Goal: Task Accomplishment & Management: Manage account settings

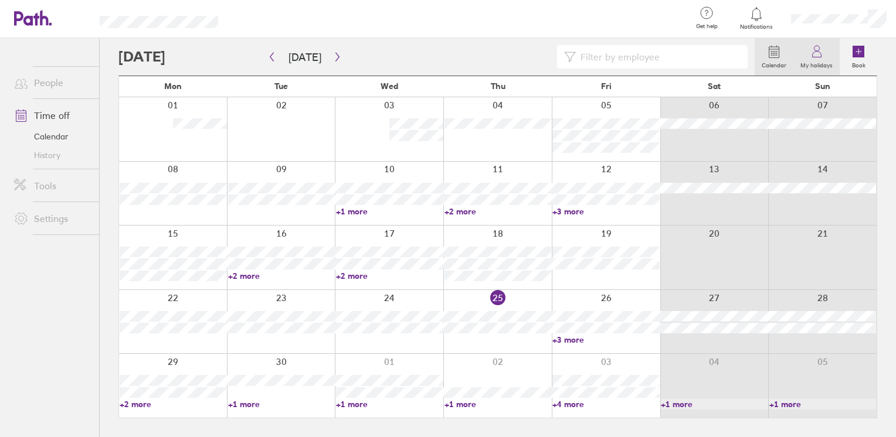
click at [809, 55] on link "My holidays" at bounding box center [816, 57] width 46 height 38
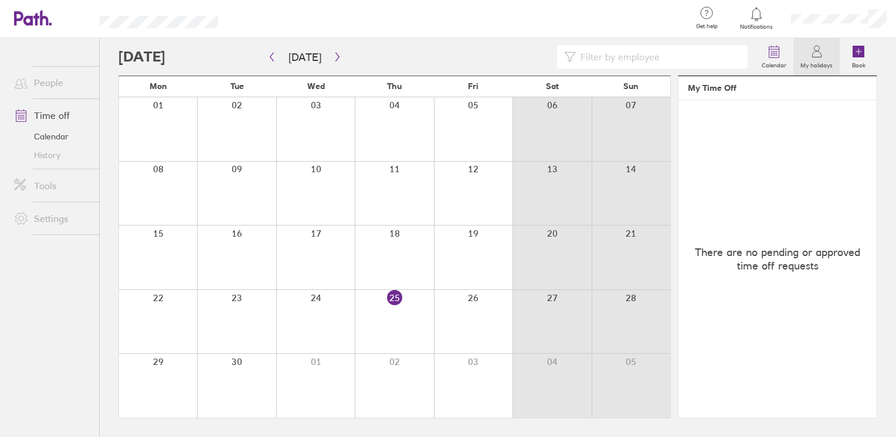
click at [59, 118] on link "Time off" at bounding box center [52, 115] width 94 height 23
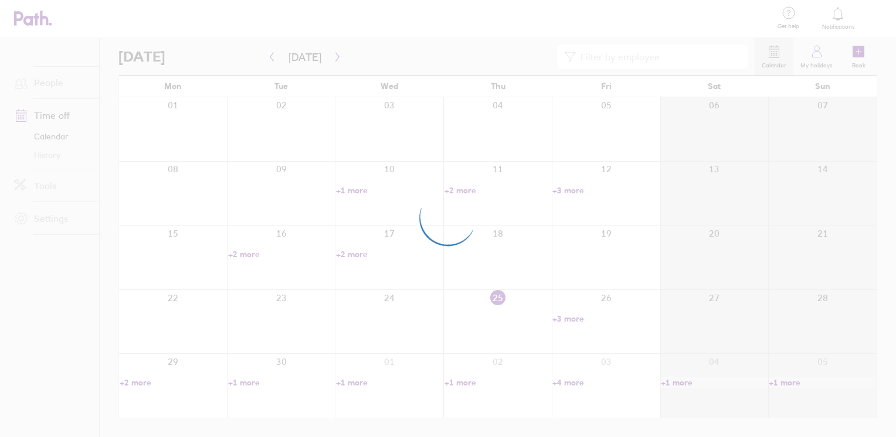
click at [58, 134] on div at bounding box center [448, 218] width 896 height 437
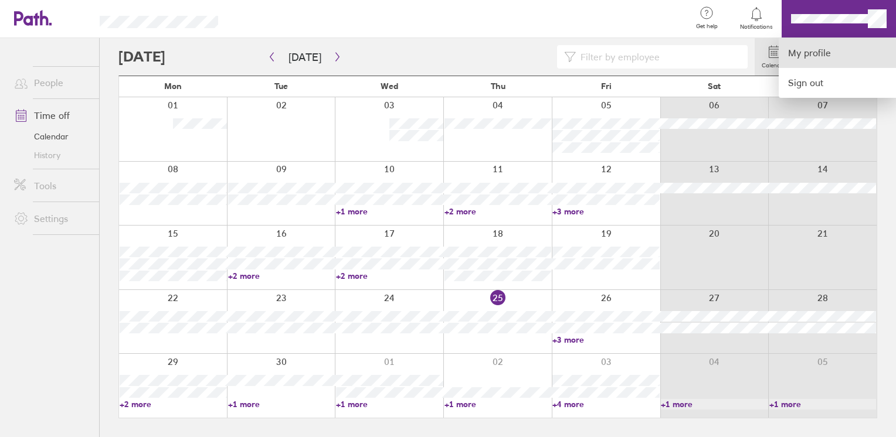
click at [824, 59] on link "My profile" at bounding box center [836, 53] width 117 height 30
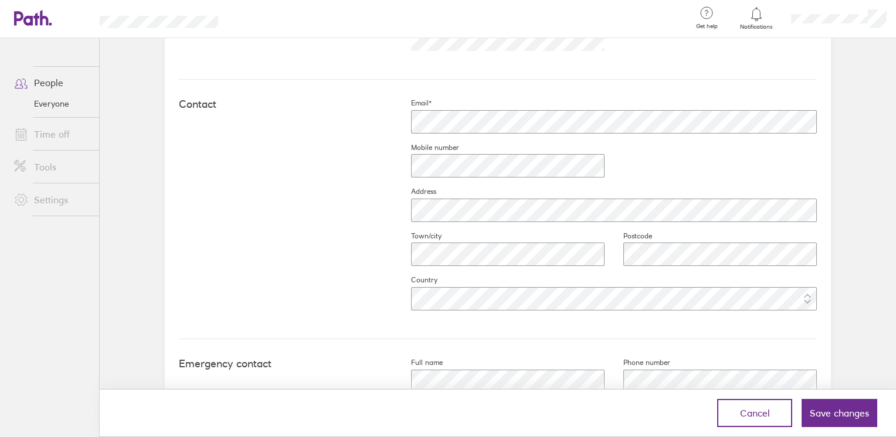
scroll to position [523, 0]
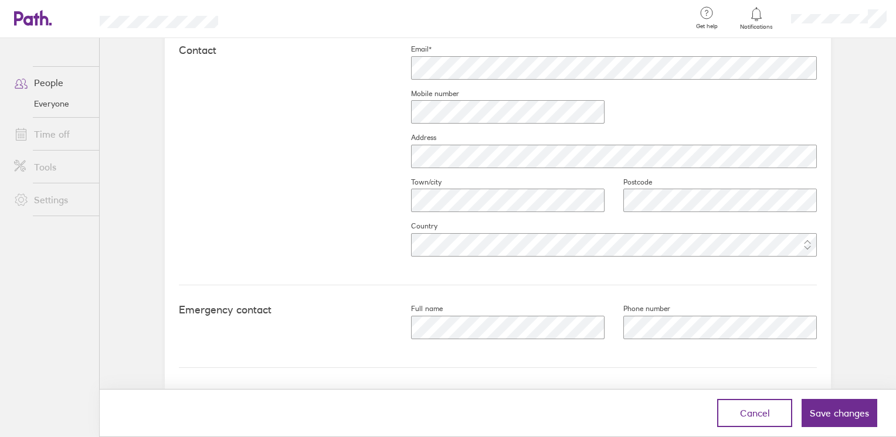
click at [438, 126] on fieldset "Mobile number" at bounding box center [498, 111] width 212 height 45
click at [402, 219] on fieldset "Town/city" at bounding box center [498, 200] width 212 height 45
click at [822, 409] on span "Save changes" at bounding box center [839, 413] width 59 height 11
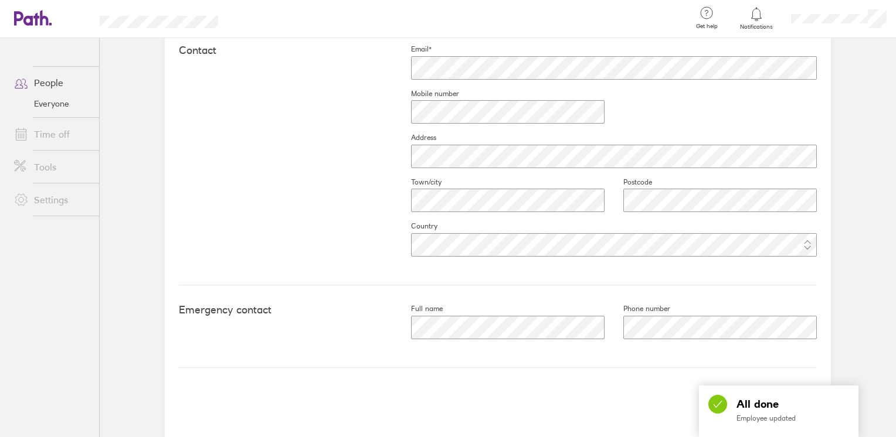
click at [837, 412] on div "Get help FAQs Contact us Notifications My profile Sign out People Everyone Time…" at bounding box center [448, 218] width 896 height 437
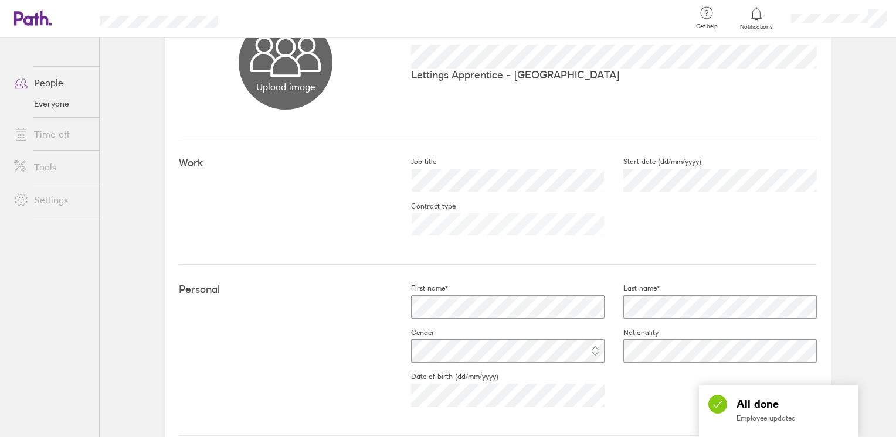
scroll to position [0, 0]
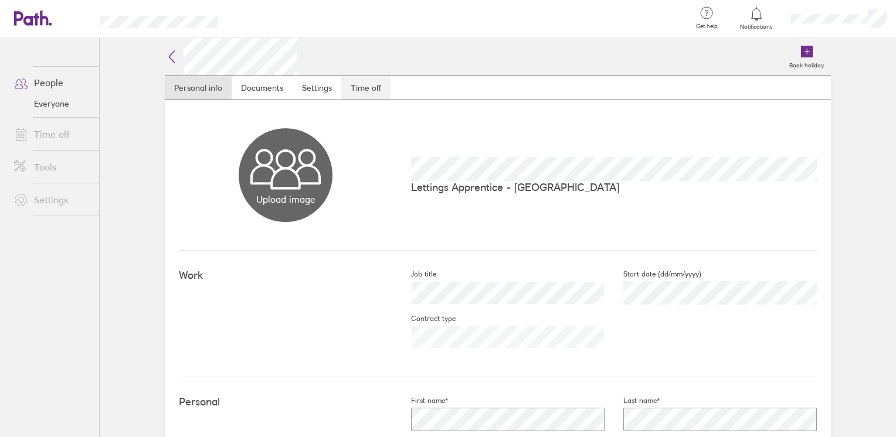
click at [347, 86] on link "Time off" at bounding box center [365, 87] width 49 height 23
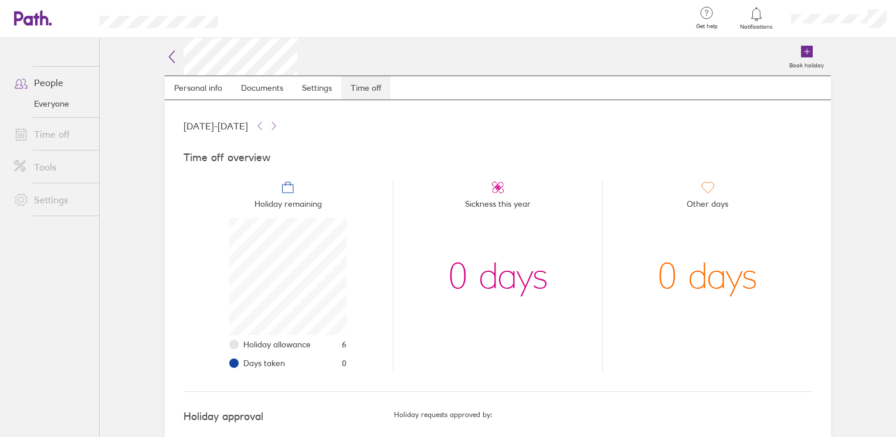
scroll to position [117, 117]
click at [264, 128] on icon at bounding box center [259, 125] width 9 height 9
click at [278, 128] on icon at bounding box center [273, 125] width 9 height 9
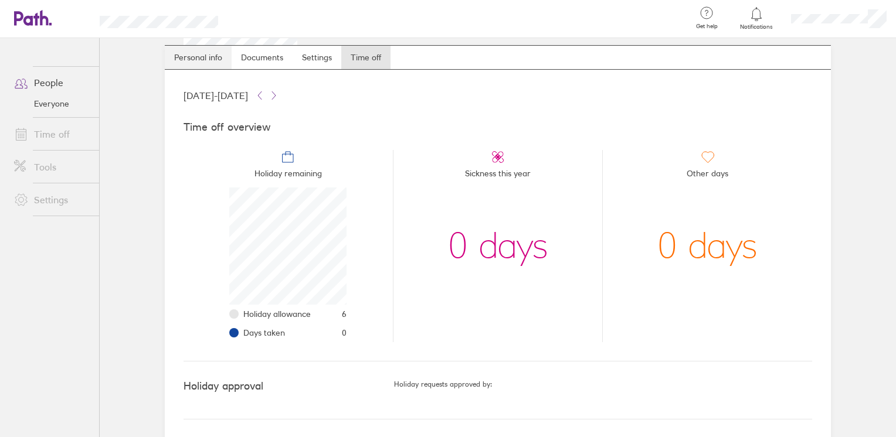
click at [204, 55] on link "Personal info" at bounding box center [198, 57] width 67 height 23
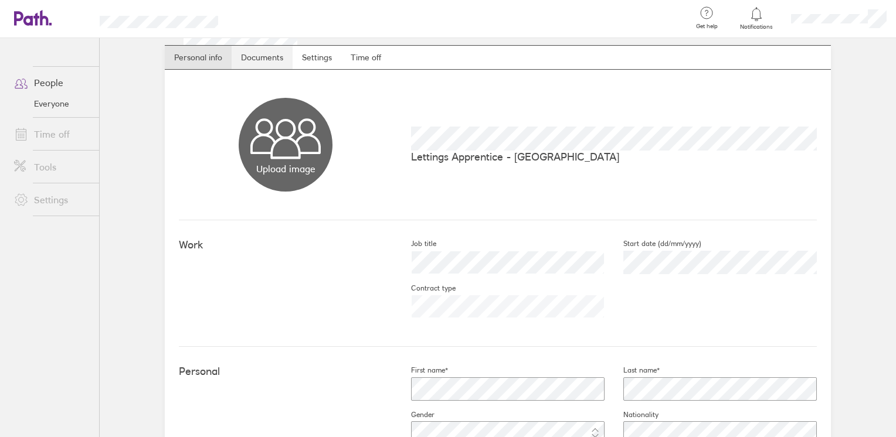
click at [321, 64] on link "Settings" at bounding box center [317, 57] width 49 height 23
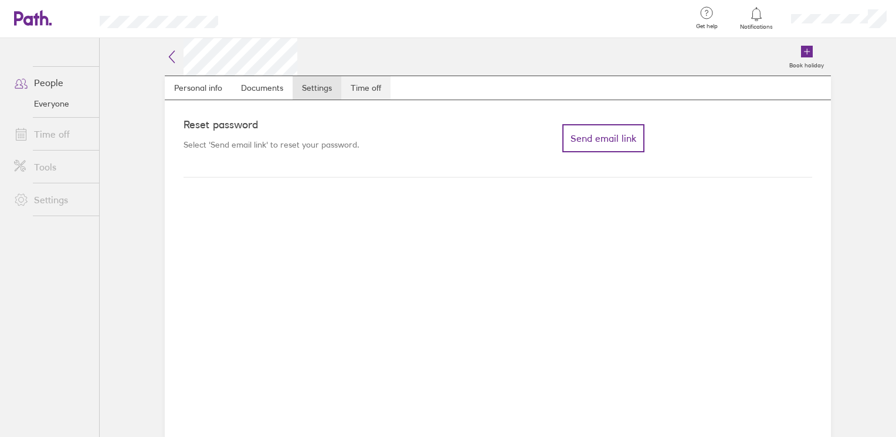
click at [345, 86] on link "Time off" at bounding box center [365, 87] width 49 height 23
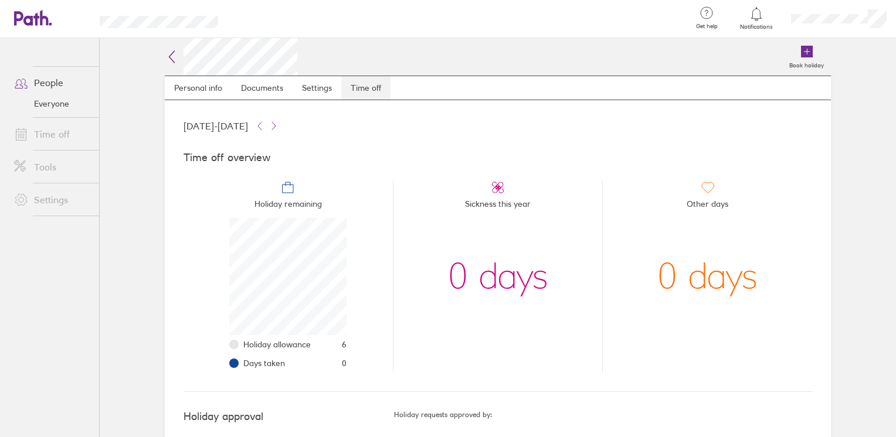
scroll to position [117, 117]
click at [178, 86] on link "Personal info" at bounding box center [198, 87] width 67 height 23
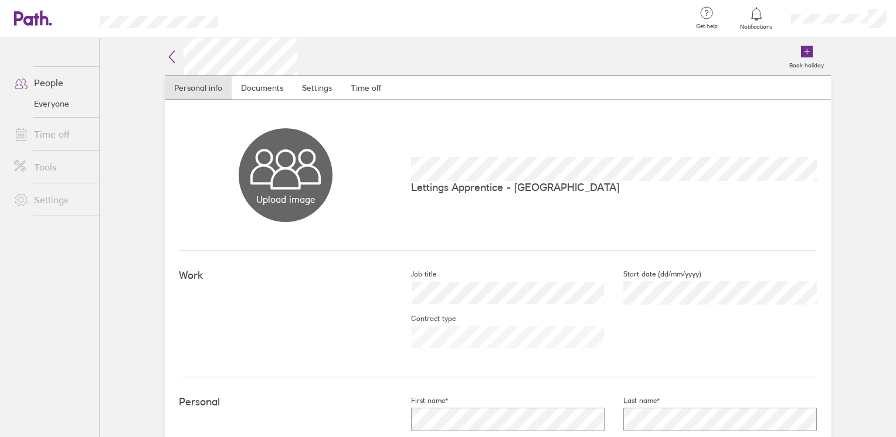
click at [171, 64] on h2 at bounding box center [231, 57] width 132 height 38
click at [170, 59] on icon at bounding box center [172, 57] width 14 height 14
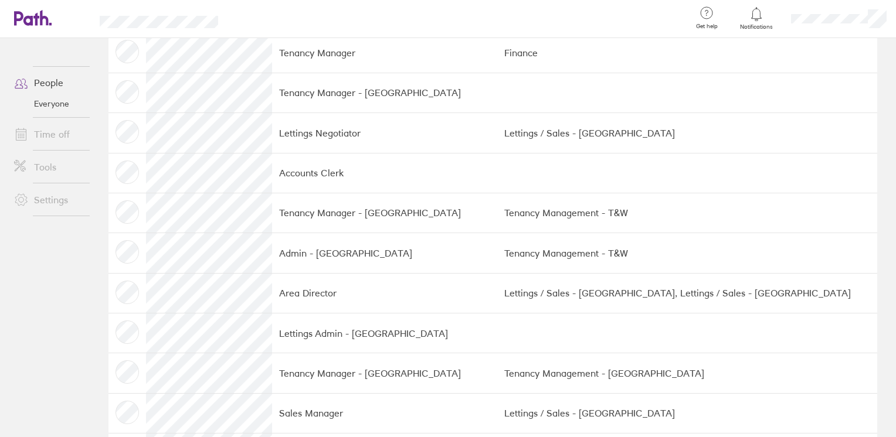
scroll to position [1172, 0]
